Goal: Task Accomplishment & Management: Use online tool/utility

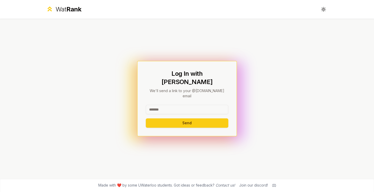
click at [171, 107] on input at bounding box center [187, 109] width 83 height 9
type input "******"
click at [146, 118] on button "Send" at bounding box center [187, 122] width 83 height 9
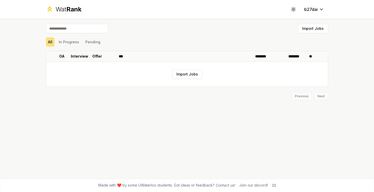
click at [76, 31] on input at bounding box center [77, 28] width 62 height 9
type input "*"
type input "******"
click at [76, 31] on input "******" at bounding box center [77, 28] width 62 height 9
click at [297, 12] on button "Toggle theme" at bounding box center [293, 9] width 9 height 9
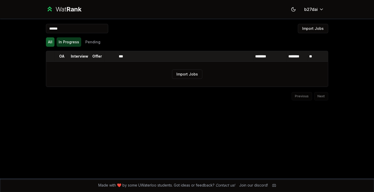
click at [76, 41] on button "In Progress" at bounding box center [69, 41] width 25 height 9
click at [87, 41] on button "Pending" at bounding box center [92, 41] width 19 height 9
click at [53, 42] on button "All" at bounding box center [50, 41] width 9 height 9
click at [305, 30] on button "Import Jobs" at bounding box center [313, 28] width 30 height 9
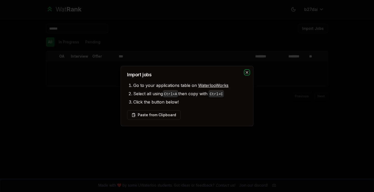
click at [249, 72] on icon "button" at bounding box center [247, 72] width 4 height 4
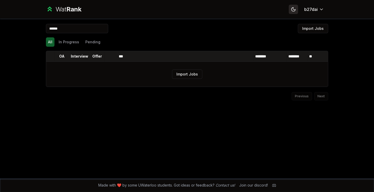
click at [294, 9] on icon at bounding box center [294, 10] width 4 height 4
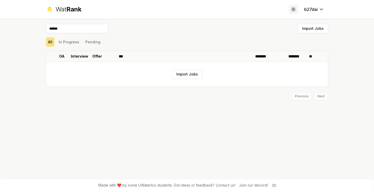
click at [294, 9] on icon at bounding box center [293, 9] width 5 height 5
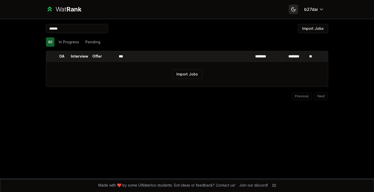
click at [294, 9] on icon at bounding box center [294, 10] width 4 height 4
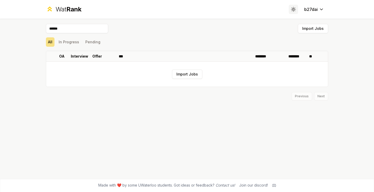
click at [294, 9] on icon at bounding box center [293, 9] width 5 height 5
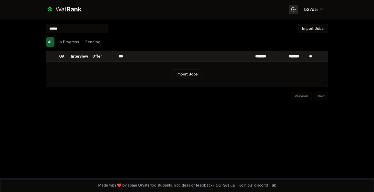
click at [294, 9] on icon at bounding box center [294, 10] width 4 height 4
click at [294, 9] on icon at bounding box center [294, 9] width 0 height 0
click at [294, 9] on icon at bounding box center [294, 10] width 4 height 4
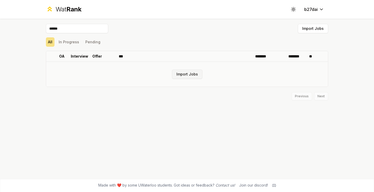
click at [192, 76] on button "Import Jobs" at bounding box center [187, 74] width 30 height 9
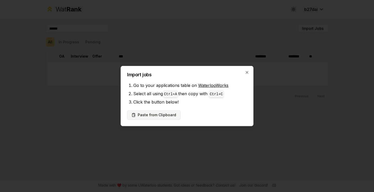
click at [144, 116] on button "Paste from Clipboard" at bounding box center [153, 114] width 53 height 9
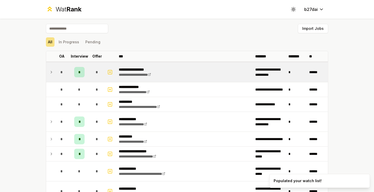
click at [50, 73] on icon at bounding box center [51, 72] width 4 height 6
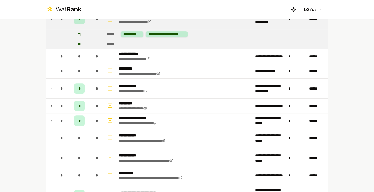
scroll to position [53, 0]
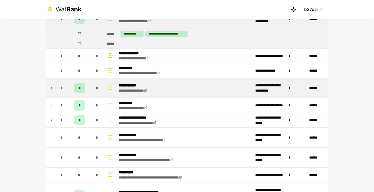
click at [49, 92] on td at bounding box center [50, 88] width 8 height 20
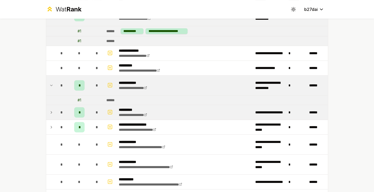
scroll to position [56, 0]
click at [51, 116] on td at bounding box center [50, 112] width 8 height 15
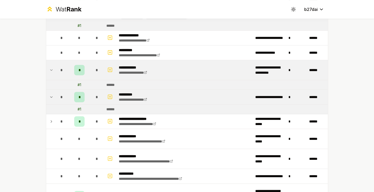
scroll to position [75, 0]
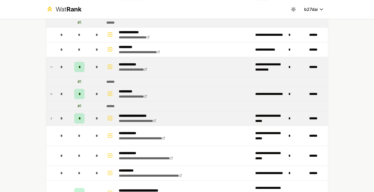
click at [51, 119] on icon at bounding box center [51, 118] width 4 height 6
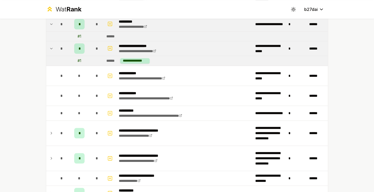
scroll to position [145, 0]
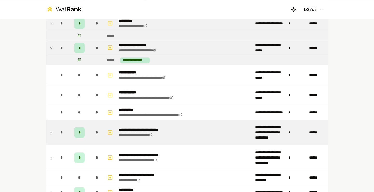
click at [55, 131] on td "*" at bounding box center [62, 132] width 15 height 25
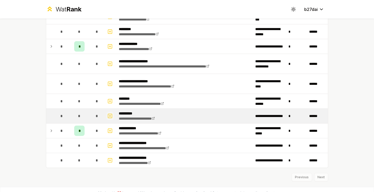
scroll to position [743, 0]
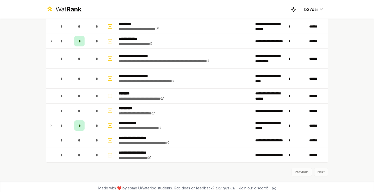
click at [322, 170] on div "Previous Next" at bounding box center [187, 170] width 283 height 14
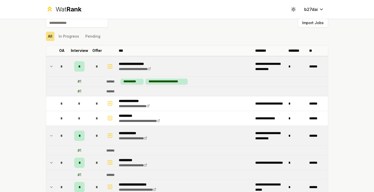
scroll to position [0, 0]
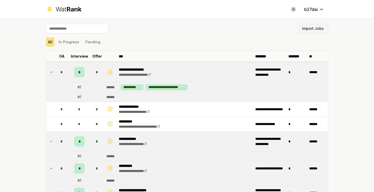
click at [313, 27] on button "Import Jobs" at bounding box center [313, 28] width 30 height 9
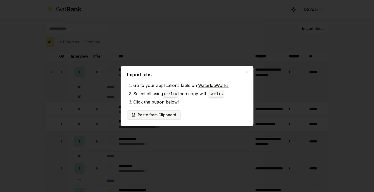
click at [151, 114] on button "Paste from Clipboard" at bounding box center [153, 114] width 53 height 9
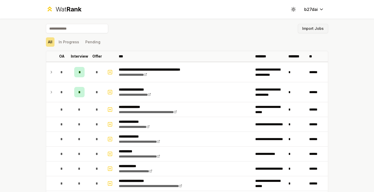
click at [310, 29] on button "Import Jobs" at bounding box center [313, 28] width 30 height 9
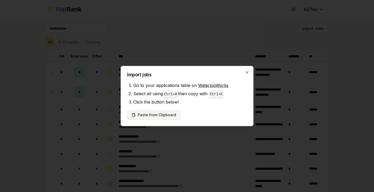
click at [155, 114] on button "Paste from Clipboard" at bounding box center [153, 114] width 53 height 9
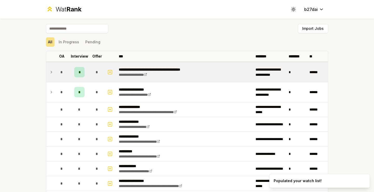
click at [49, 72] on icon at bounding box center [51, 72] width 4 height 6
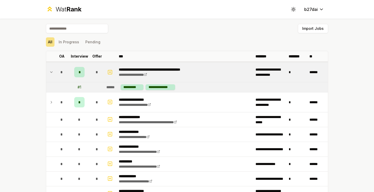
click at [49, 72] on icon at bounding box center [51, 72] width 4 height 6
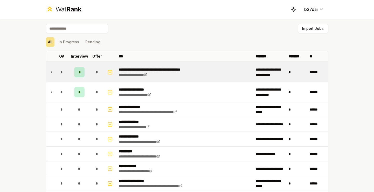
click at [49, 72] on icon at bounding box center [51, 72] width 4 height 6
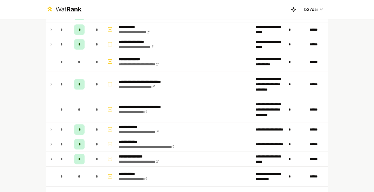
scroll to position [1064, 0]
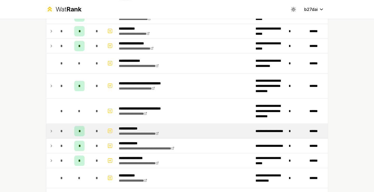
click at [49, 128] on icon at bounding box center [51, 131] width 4 height 6
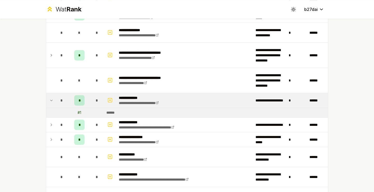
scroll to position [1095, 0]
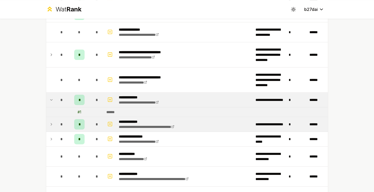
click at [49, 123] on icon at bounding box center [51, 124] width 4 height 6
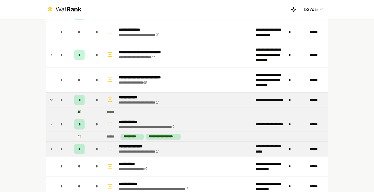
click at [49, 146] on icon at bounding box center [51, 149] width 4 height 6
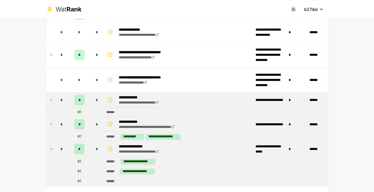
click at [49, 146] on icon at bounding box center [51, 149] width 4 height 6
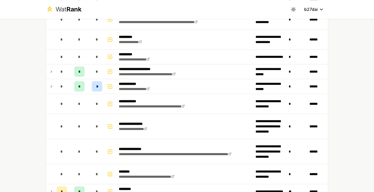
scroll to position [1280, 0]
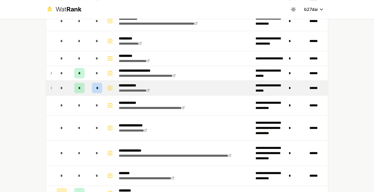
click at [50, 85] on icon at bounding box center [51, 88] width 4 height 6
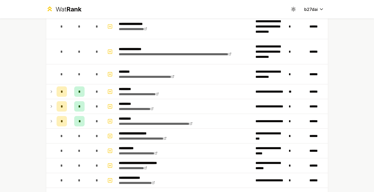
scroll to position [1412, 0]
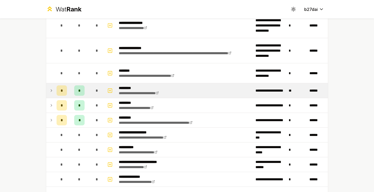
click at [49, 88] on icon at bounding box center [51, 91] width 4 height 6
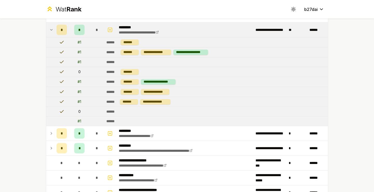
scroll to position [1473, 0]
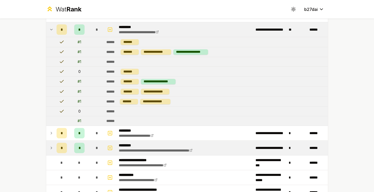
click at [49, 145] on icon at bounding box center [51, 148] width 4 height 6
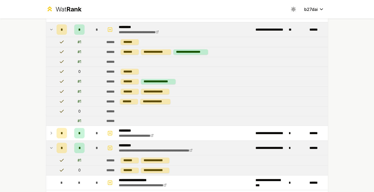
click at [79, 145] on span "*" at bounding box center [80, 147] width 2 height 5
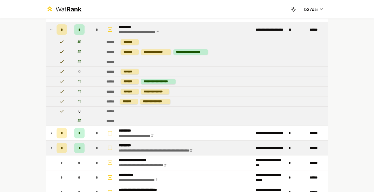
click at [79, 145] on span "*" at bounding box center [80, 147] width 2 height 5
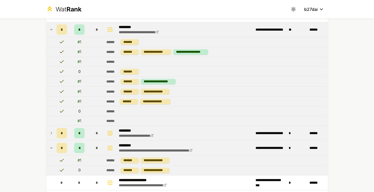
click at [51, 132] on icon at bounding box center [51, 133] width 1 height 2
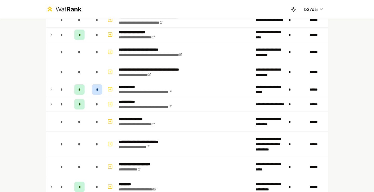
scroll to position [751, 0]
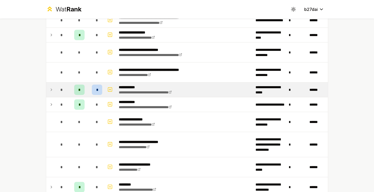
click at [50, 87] on icon at bounding box center [51, 90] width 4 height 6
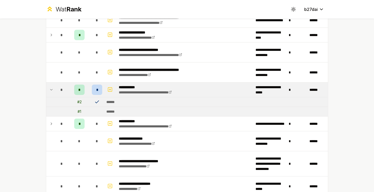
click at [96, 85] on div "*" at bounding box center [97, 90] width 10 height 10
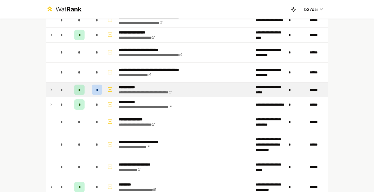
click at [96, 85] on div "*" at bounding box center [97, 90] width 10 height 10
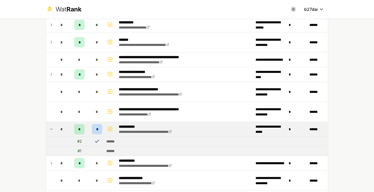
scroll to position [712, 0]
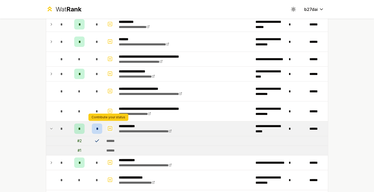
click at [108, 127] on icon "button" at bounding box center [110, 128] width 5 height 6
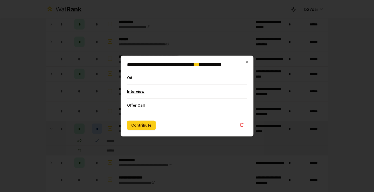
click at [153, 95] on button "Interview" at bounding box center [187, 92] width 120 height 14
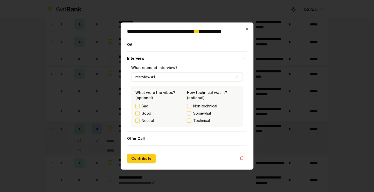
click at [137, 113] on button "Good" at bounding box center [138, 113] width 4 height 4
click at [189, 113] on button "Somewhat" at bounding box center [189, 113] width 4 height 4
click at [160, 141] on button "Offer Call" at bounding box center [187, 139] width 120 height 14
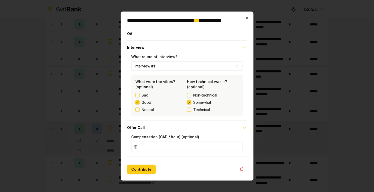
click at [161, 147] on input "*" at bounding box center [187, 147] width 112 height 10
click at [167, 132] on button "Offer Call" at bounding box center [187, 128] width 120 height 14
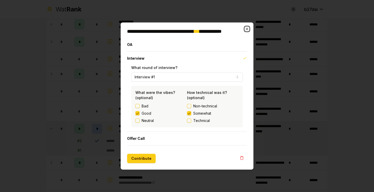
click at [247, 29] on icon "button" at bounding box center [247, 29] width 2 height 2
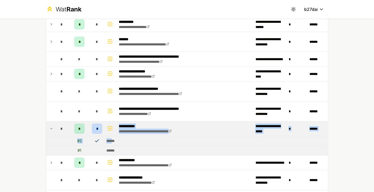
drag, startPoint x: 112, startPoint y: 138, endPoint x: 111, endPoint y: 131, distance: 7.4
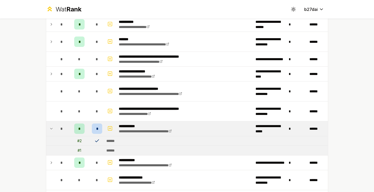
drag, startPoint x: 111, startPoint y: 131, endPoint x: 118, endPoint y: 139, distance: 10.7
click at [118, 139] on td "******" at bounding box center [216, 140] width 224 height 9
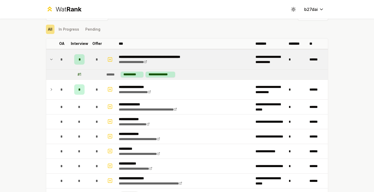
scroll to position [0, 0]
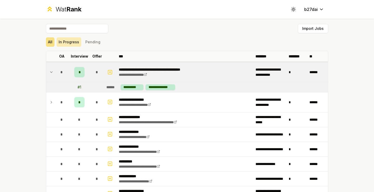
click at [66, 42] on button "In Progress" at bounding box center [69, 41] width 25 height 9
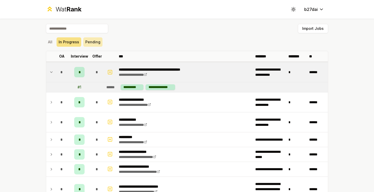
click at [87, 44] on button "Pending" at bounding box center [92, 41] width 19 height 9
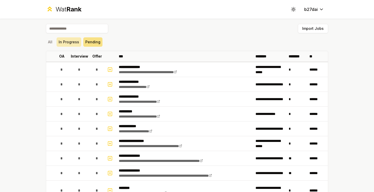
click at [60, 40] on button "In Progress" at bounding box center [69, 41] width 25 height 9
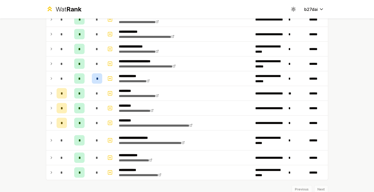
scroll to position [491, 0]
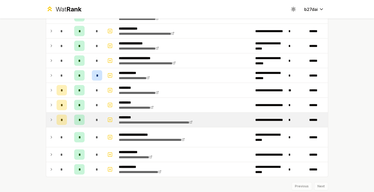
click at [49, 117] on icon at bounding box center [51, 120] width 4 height 6
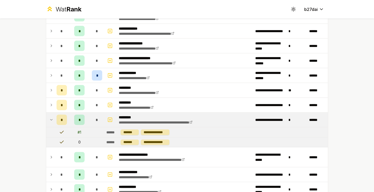
click at [49, 117] on icon at bounding box center [51, 120] width 4 height 6
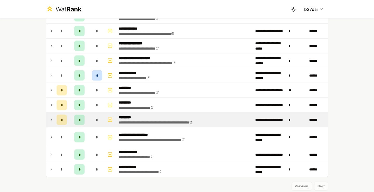
click at [49, 117] on icon at bounding box center [51, 120] width 4 height 6
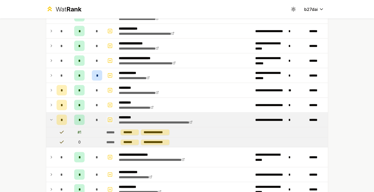
click at [111, 119] on button "button" at bounding box center [109, 120] width 7 height 8
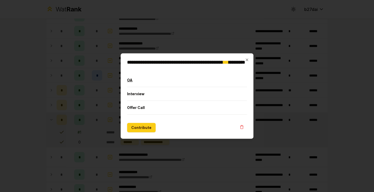
click at [129, 81] on button "OA" at bounding box center [187, 80] width 120 height 14
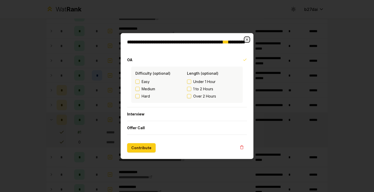
click at [247, 38] on icon "button" at bounding box center [247, 40] width 4 height 4
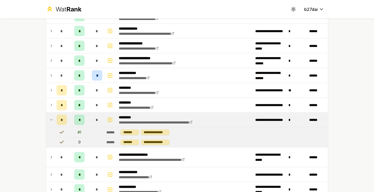
click at [75, 116] on div "*" at bounding box center [79, 120] width 10 height 10
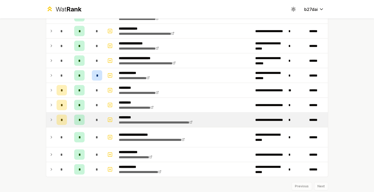
click at [75, 116] on div "*" at bounding box center [79, 120] width 10 height 10
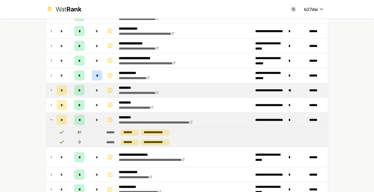
click at [49, 88] on icon at bounding box center [51, 90] width 4 height 6
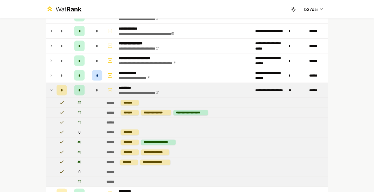
click at [49, 88] on icon at bounding box center [51, 90] width 4 height 6
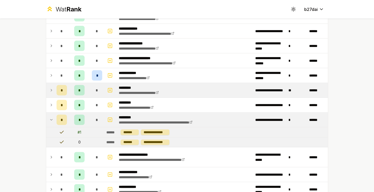
click at [49, 88] on icon at bounding box center [51, 90] width 4 height 6
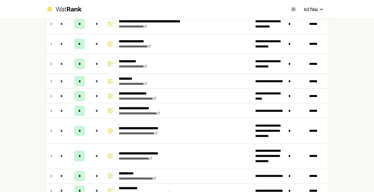
scroll to position [50, 0]
